Goal: Information Seeking & Learning: Learn about a topic

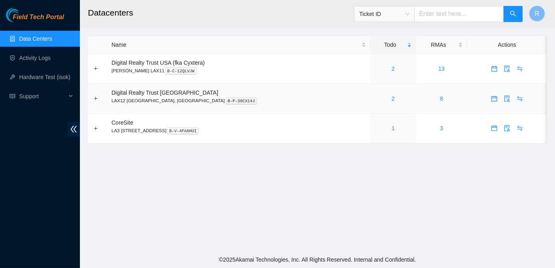
click at [375, 96] on div "2" at bounding box center [393, 98] width 37 height 9
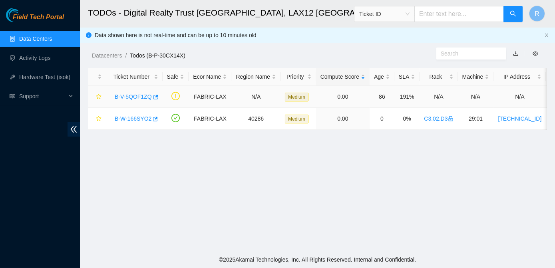
click at [131, 95] on link "B-V-5QOF1ZQ" at bounding box center [133, 96] width 37 height 6
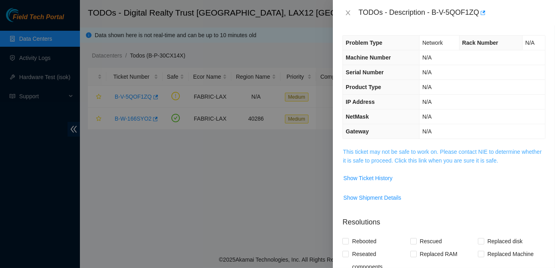
click at [396, 158] on link "This ticket may not be safe to work on. Please contact NIE to determine whether…" at bounding box center [442, 156] width 199 height 15
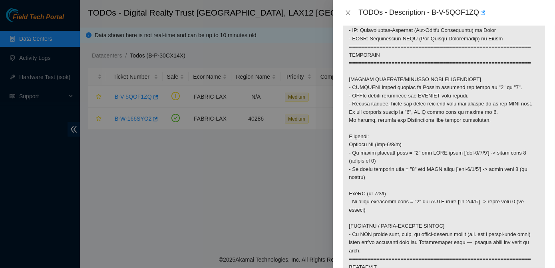
scroll to position [250, 0]
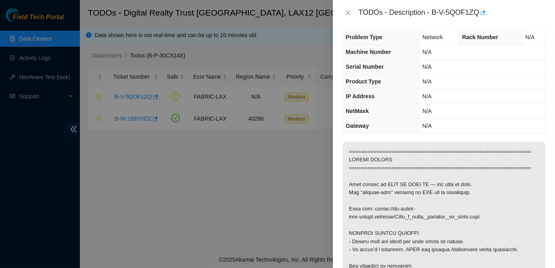
scroll to position [0, 0]
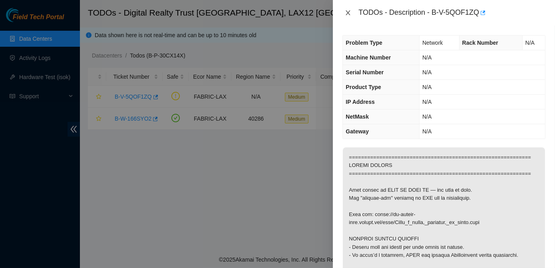
click at [350, 12] on icon "close" at bounding box center [348, 13] width 6 height 6
